Goal: Find contact information: Find contact information

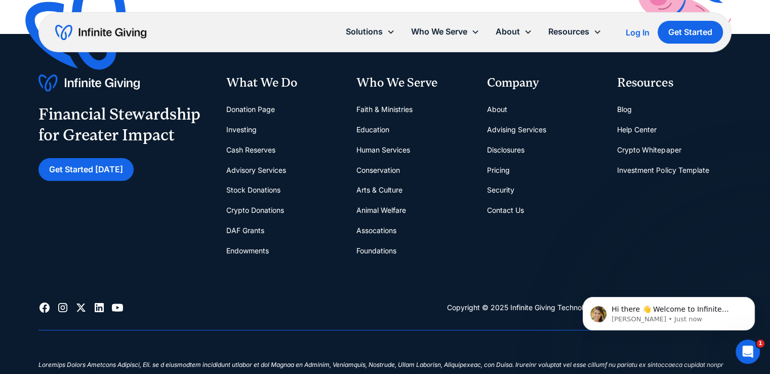
scroll to position [3971, 0]
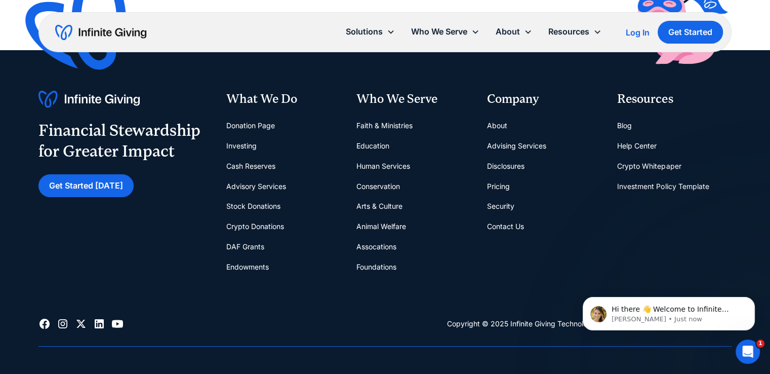
click at [512, 222] on link "Contact Us" at bounding box center [505, 226] width 37 height 20
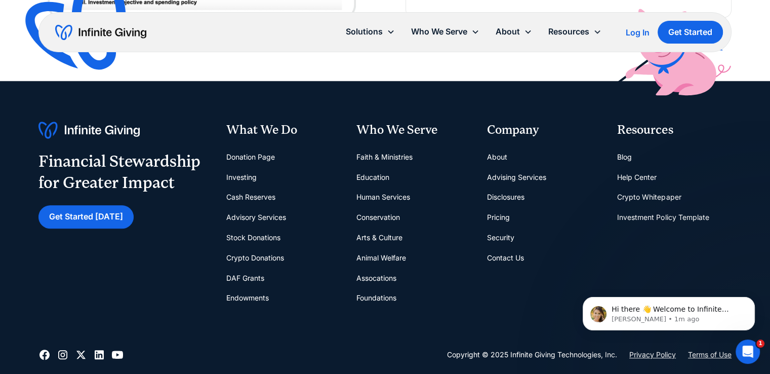
scroll to position [792, 0]
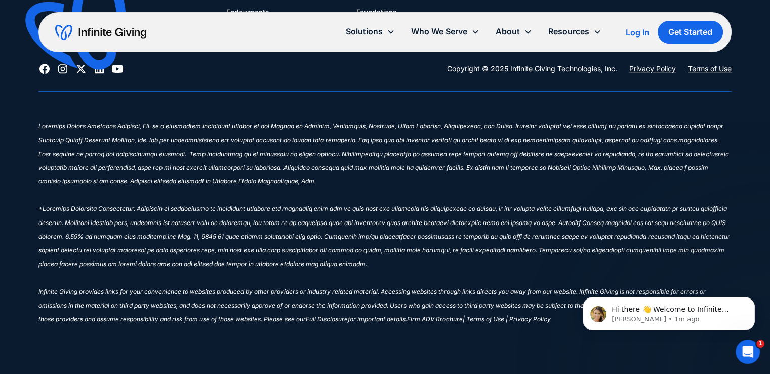
click at [663, 65] on link "Privacy Policy" at bounding box center [652, 69] width 47 height 12
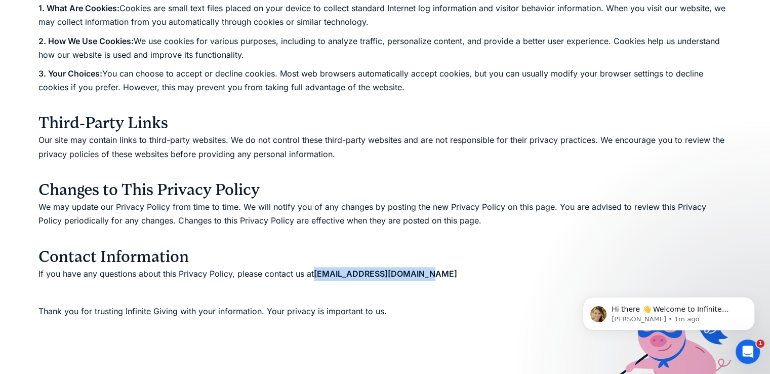
drag, startPoint x: 314, startPoint y: 275, endPoint x: 464, endPoint y: 276, distance: 149.9
click at [464, 276] on p "If you have any questions about this Privacy Policy, please contact us at hello…" at bounding box center [384, 274] width 693 height 14
copy p "hello@infinitegiving.com"
